Goal: Task Accomplishment & Management: Complete application form

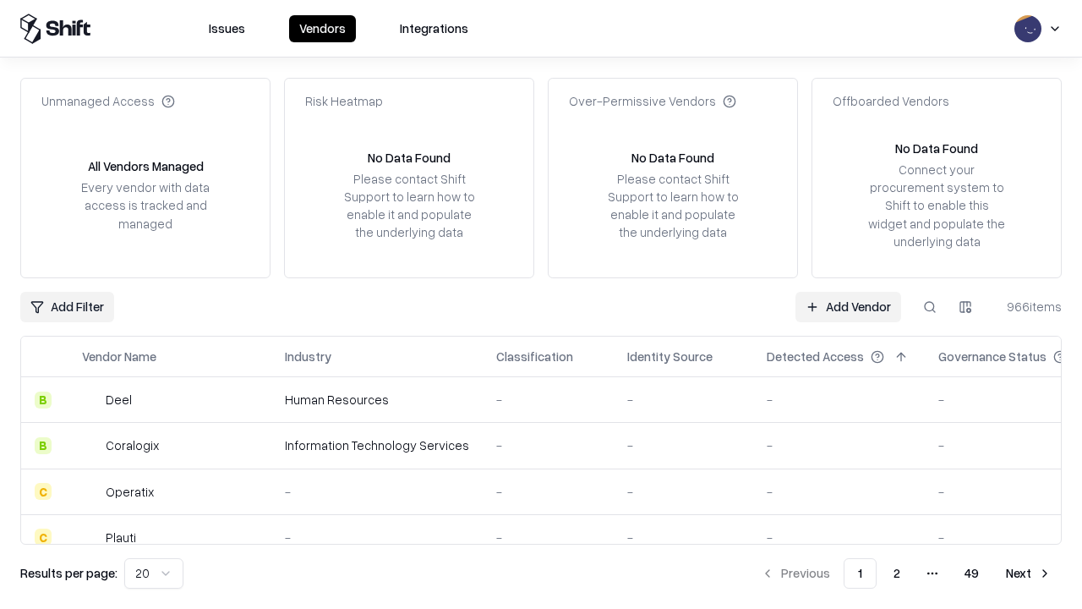
click at [848, 306] on link "Add Vendor" at bounding box center [849, 307] width 106 height 30
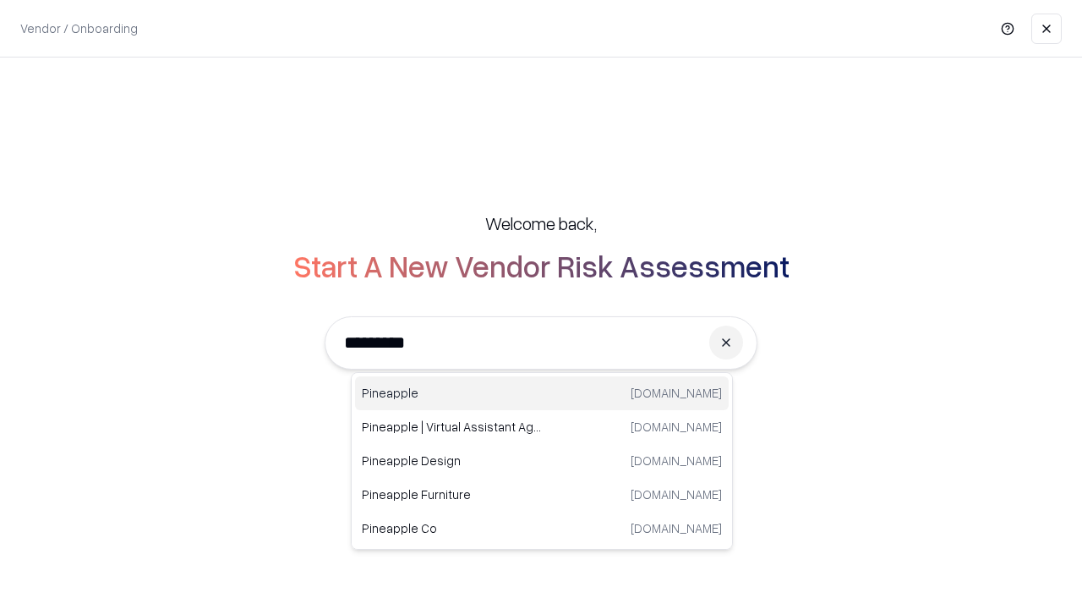
click at [542, 393] on div "Pineapple [DOMAIN_NAME]" at bounding box center [542, 393] width 374 height 34
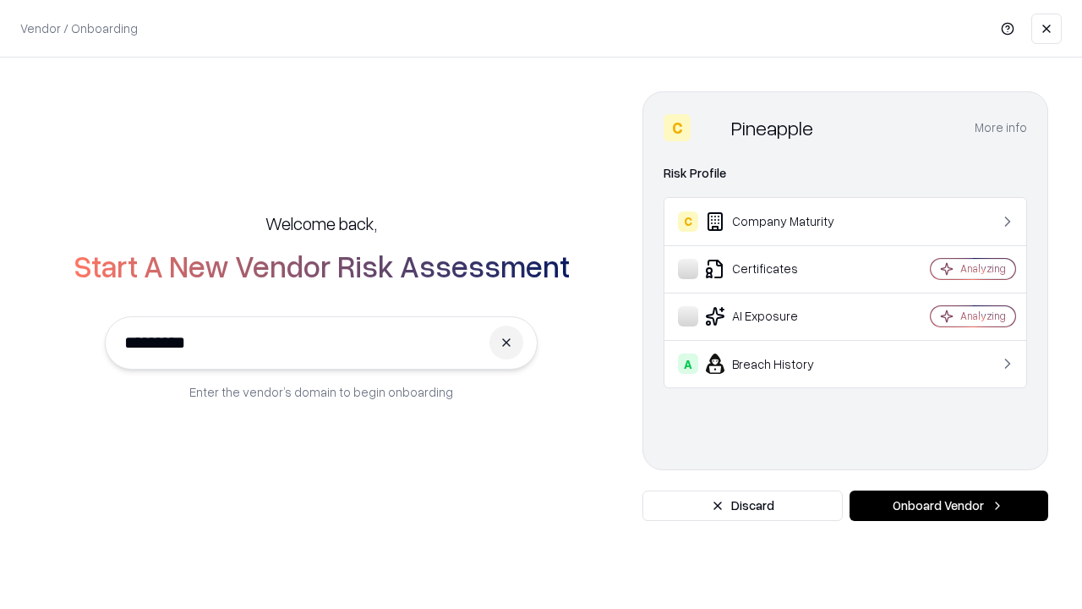
type input "*********"
click at [949, 506] on button "Onboard Vendor" at bounding box center [949, 505] width 199 height 30
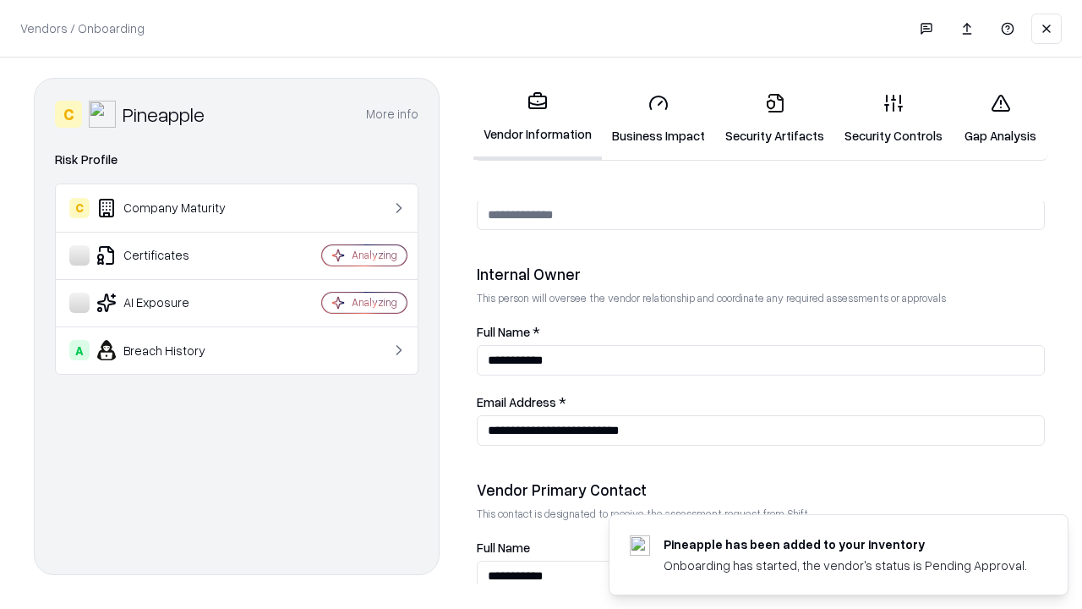
scroll to position [876, 0]
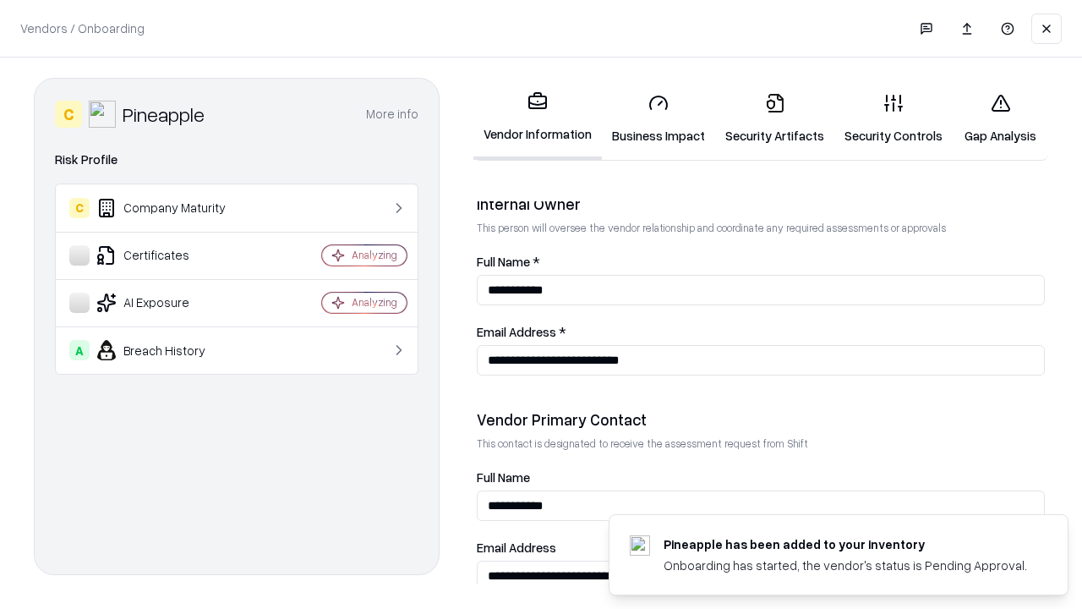
click at [659, 118] on link "Business Impact" at bounding box center [658, 118] width 113 height 79
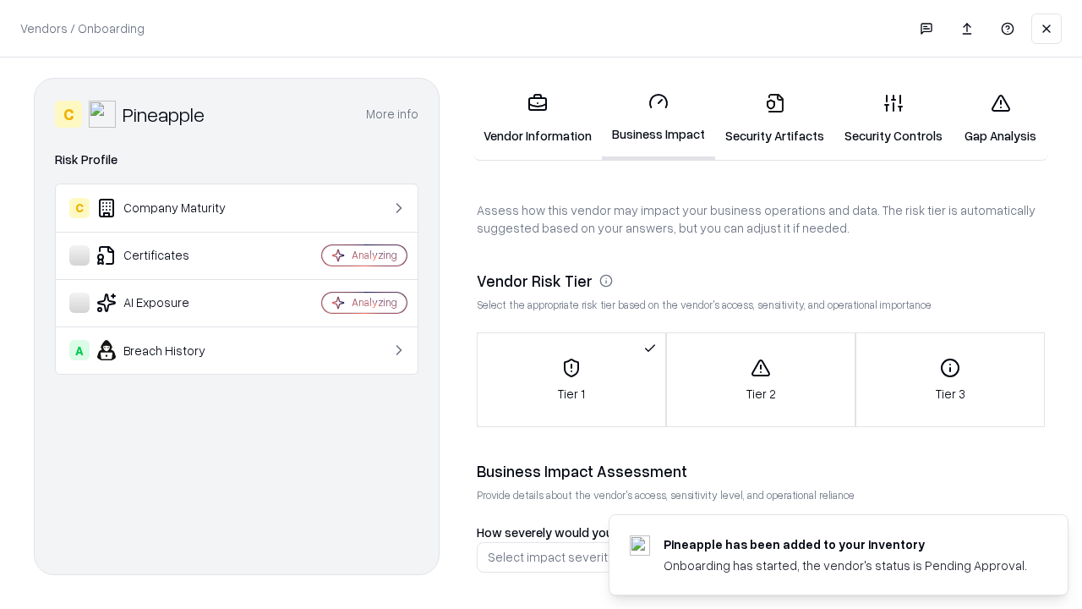
click at [775, 118] on link "Security Artifacts" at bounding box center [774, 118] width 119 height 79
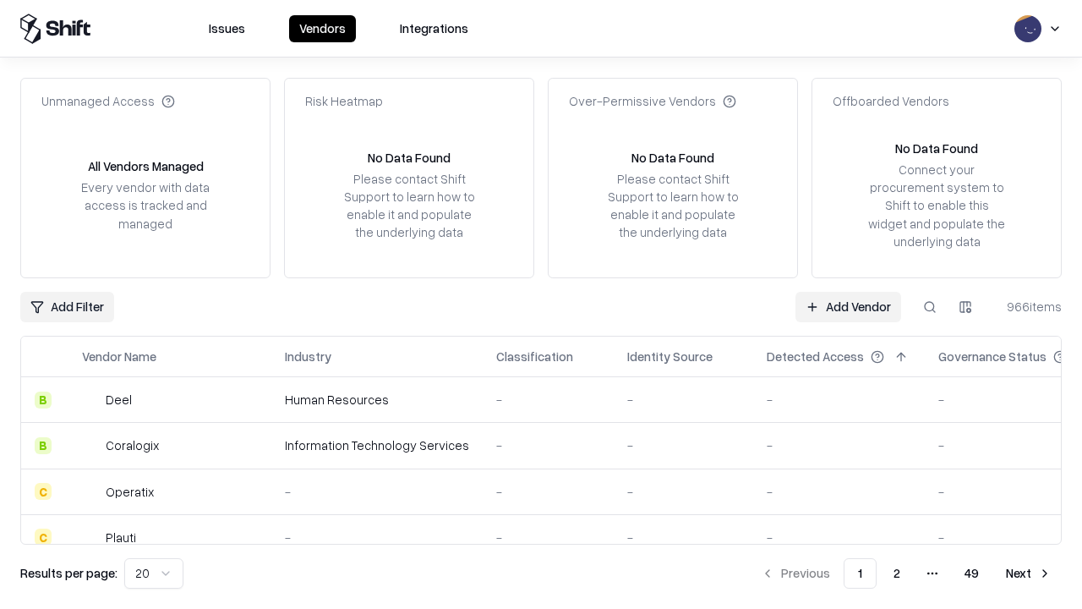
click at [848, 306] on link "Add Vendor" at bounding box center [849, 307] width 106 height 30
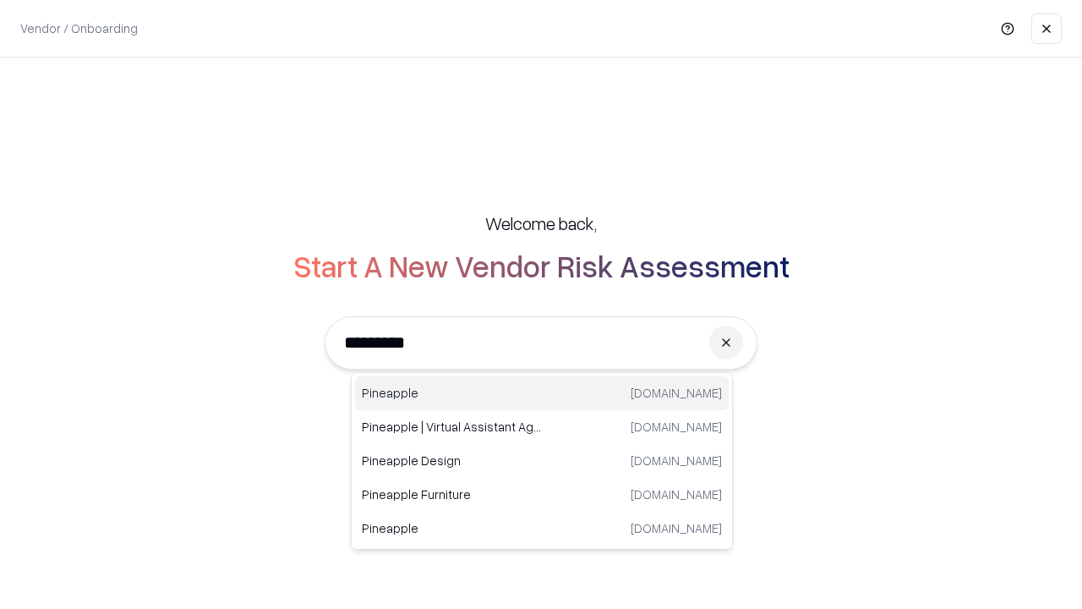
click at [542, 393] on div "Pineapple [DOMAIN_NAME]" at bounding box center [542, 393] width 374 height 34
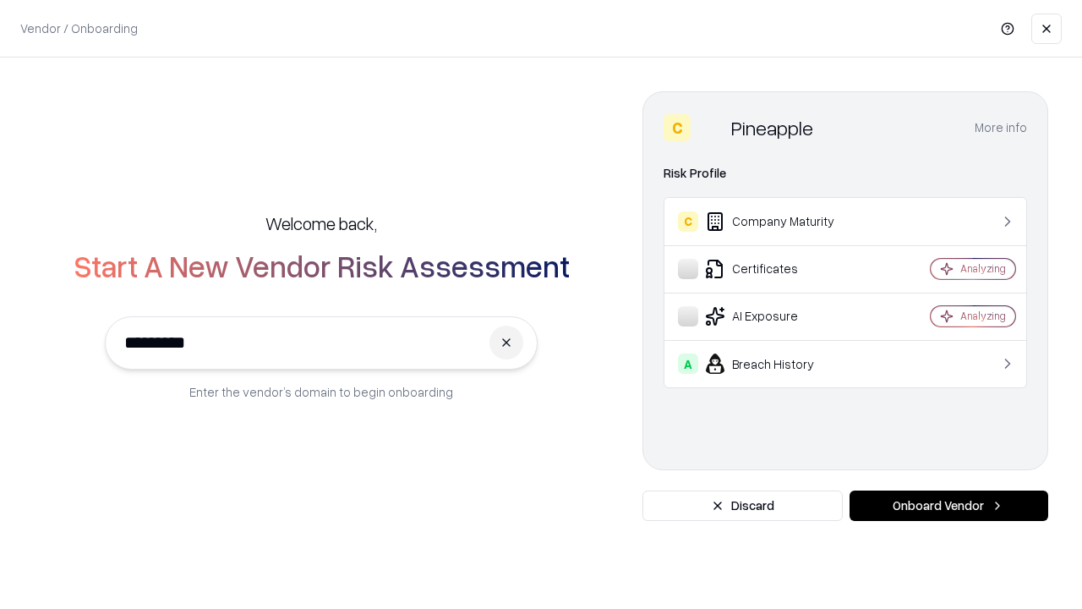
type input "*********"
click at [949, 506] on button "Onboard Vendor" at bounding box center [949, 505] width 199 height 30
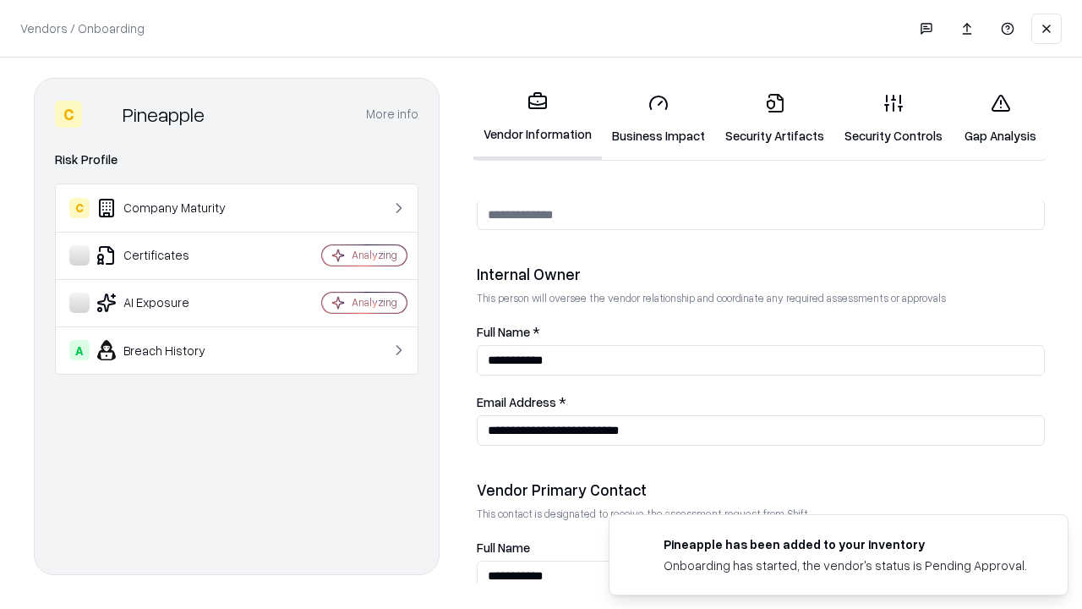
scroll to position [876, 0]
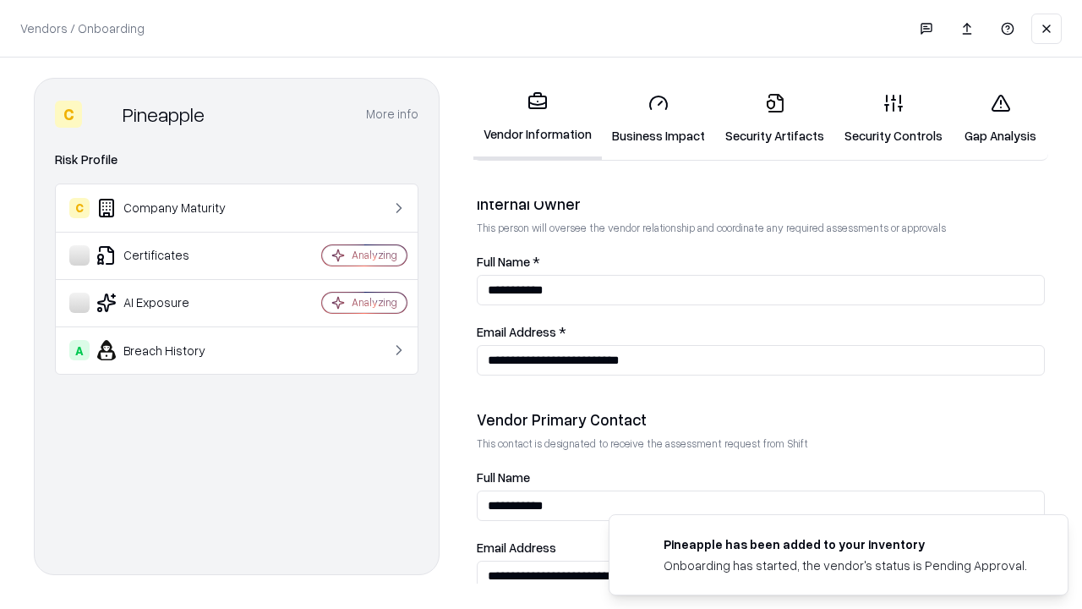
click at [1000, 118] on link "Gap Analysis" at bounding box center [1001, 118] width 96 height 79
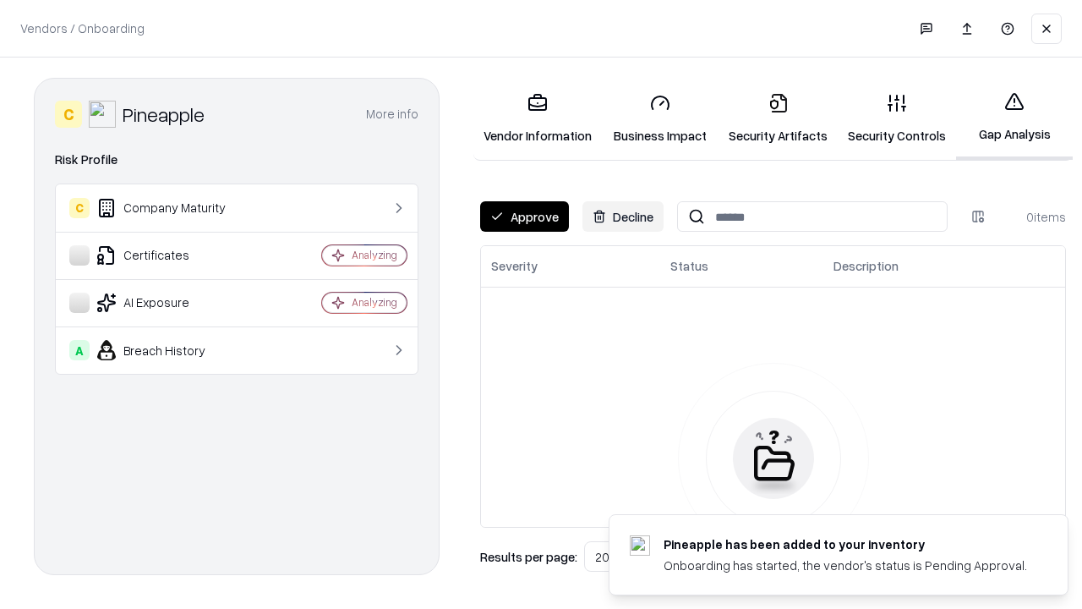
click at [524, 216] on button "Approve" at bounding box center [524, 216] width 89 height 30
